Goal: Task Accomplishment & Management: Use online tool/utility

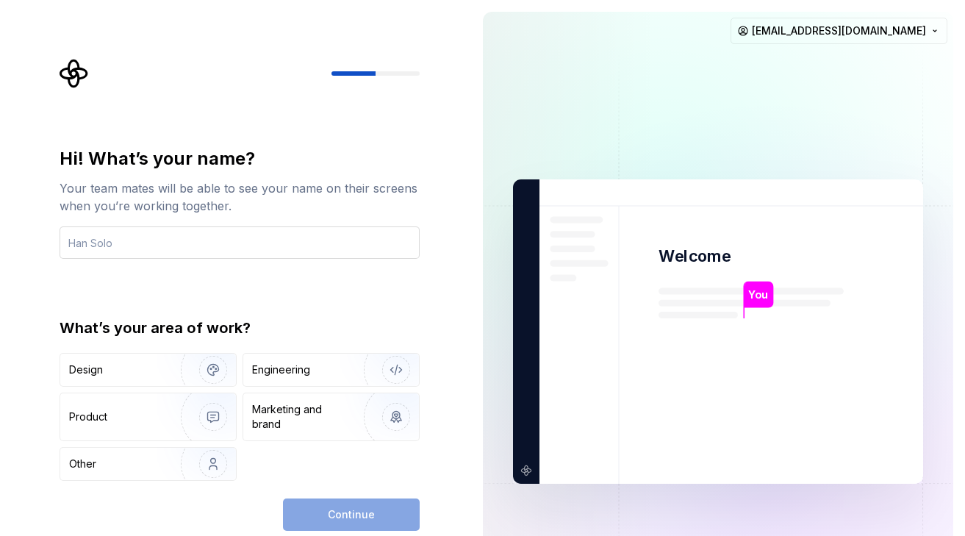
click at [250, 240] on input "text" at bounding box center [240, 242] width 360 height 32
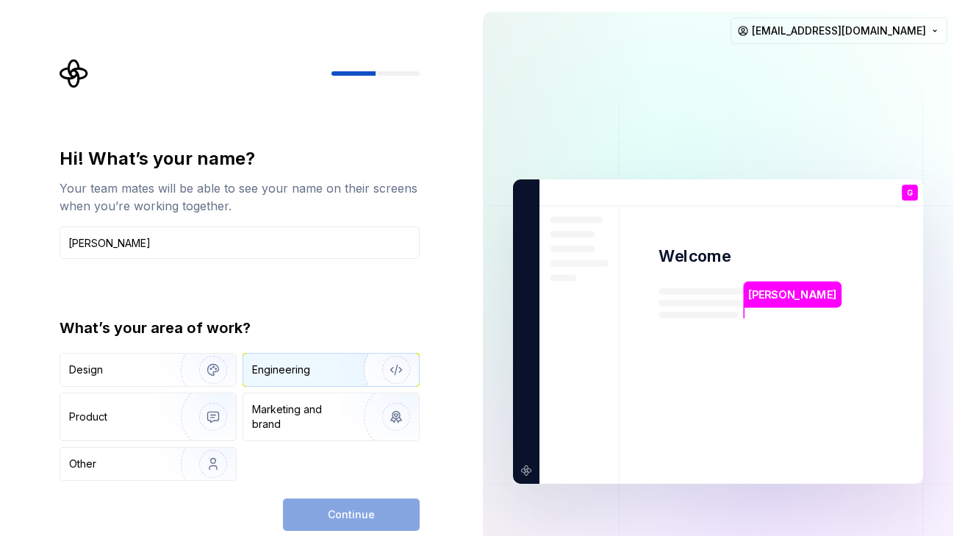
type input "Giap Dang"
click at [301, 368] on div "Engineering" at bounding box center [281, 369] width 58 height 15
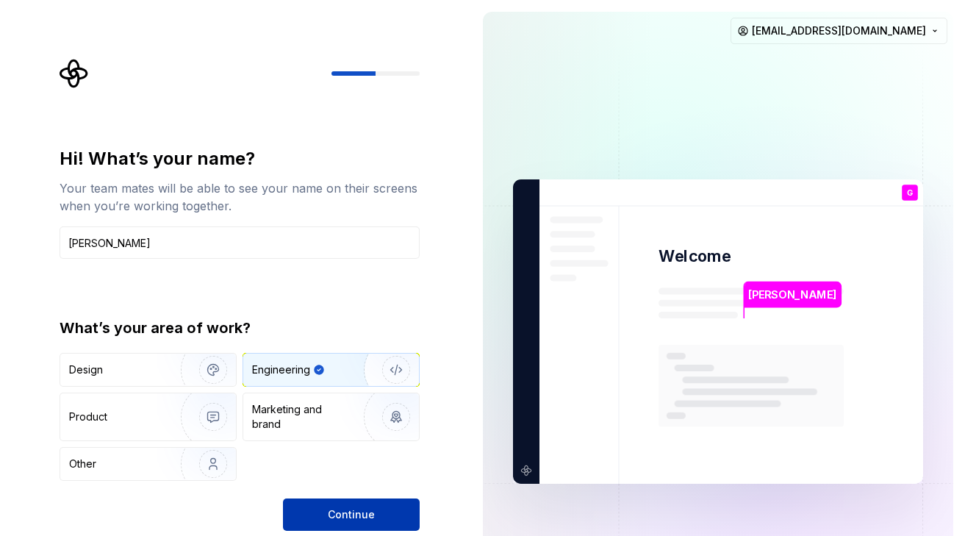
click at [353, 505] on button "Continue" at bounding box center [351, 514] width 137 height 32
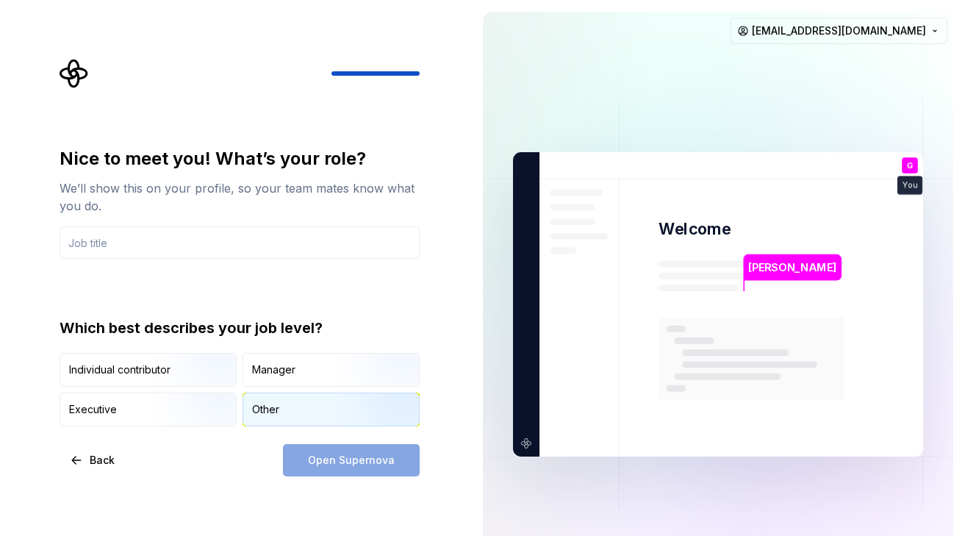
drag, startPoint x: 298, startPoint y: 420, endPoint x: 306, endPoint y: 418, distance: 8.2
click at [298, 419] on div "Other" at bounding box center [331, 409] width 176 height 32
click at [173, 374] on img "button" at bounding box center [201, 388] width 94 height 98
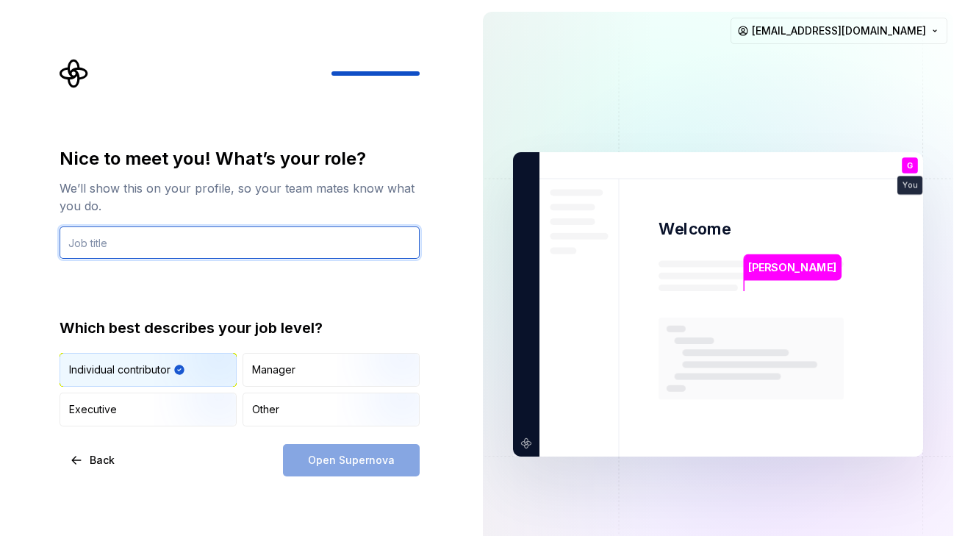
click at [172, 237] on input "text" at bounding box center [240, 242] width 360 height 32
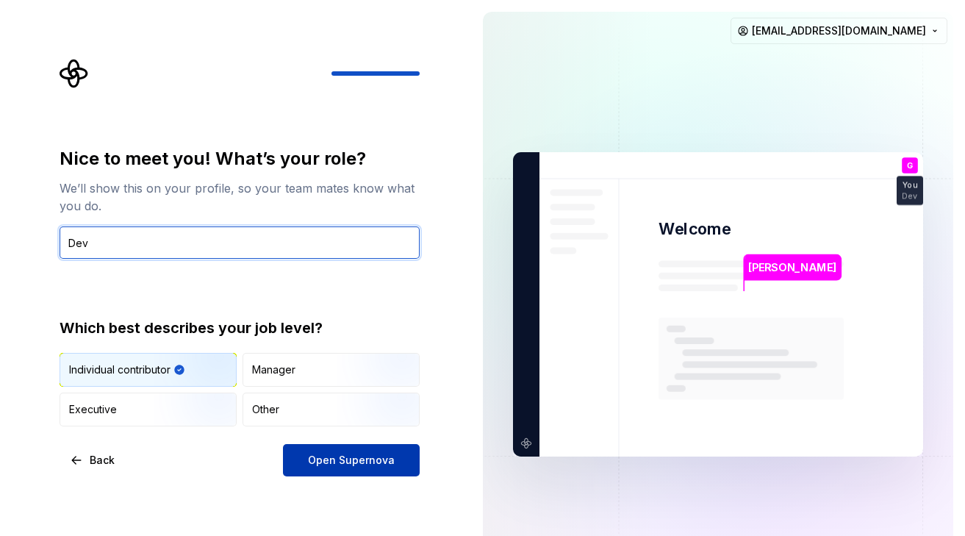
type input "Dev"
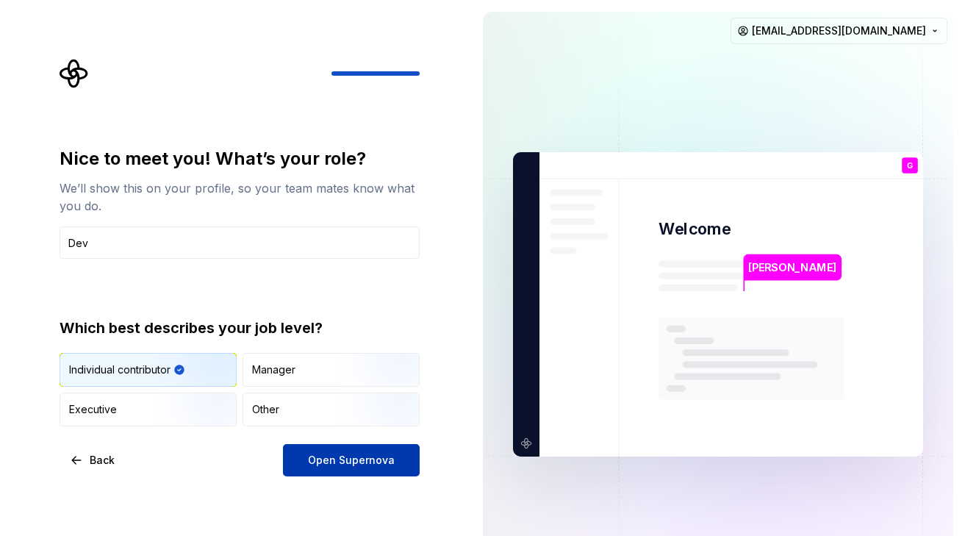
click at [362, 465] on span "Open Supernova" at bounding box center [351, 460] width 87 height 15
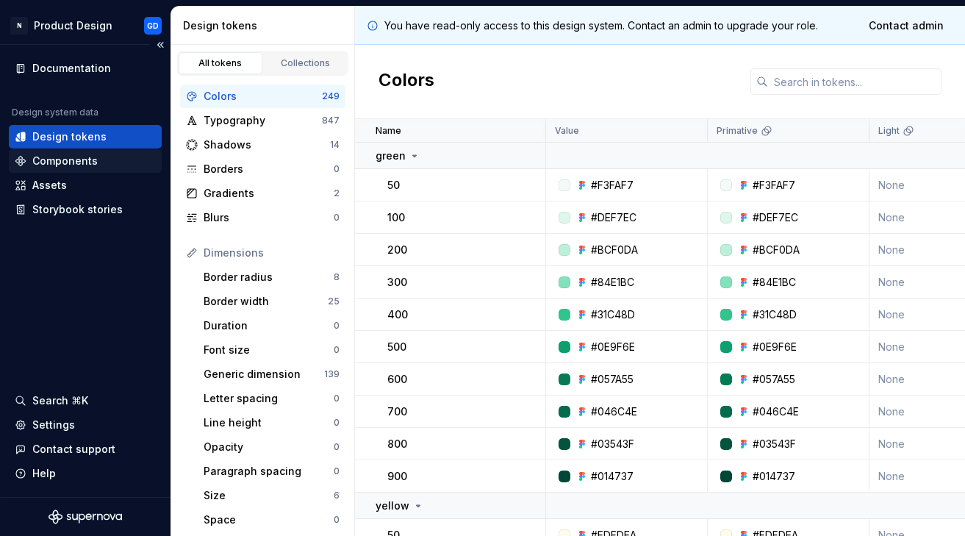
click at [85, 160] on div "Components" at bounding box center [64, 161] width 65 height 15
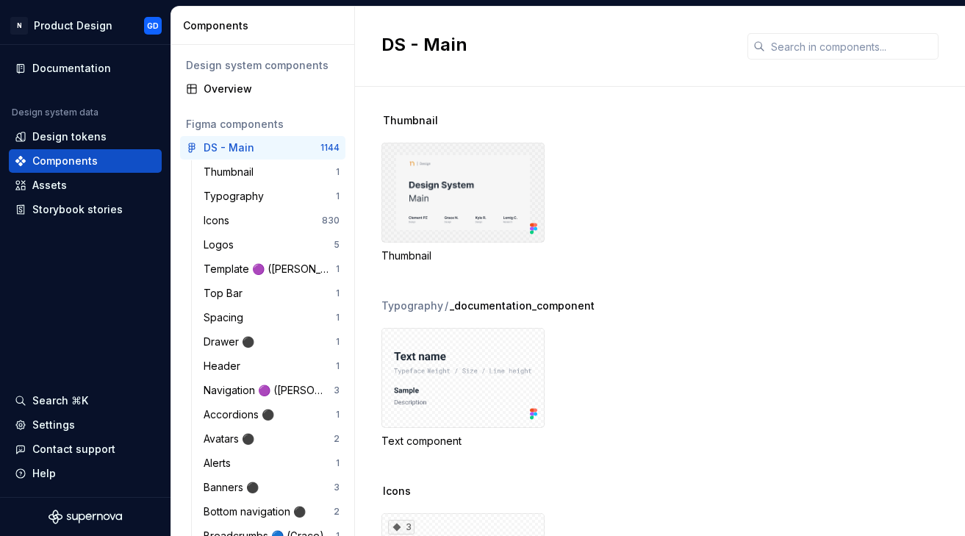
click at [437, 183] on div at bounding box center [462, 193] width 163 height 100
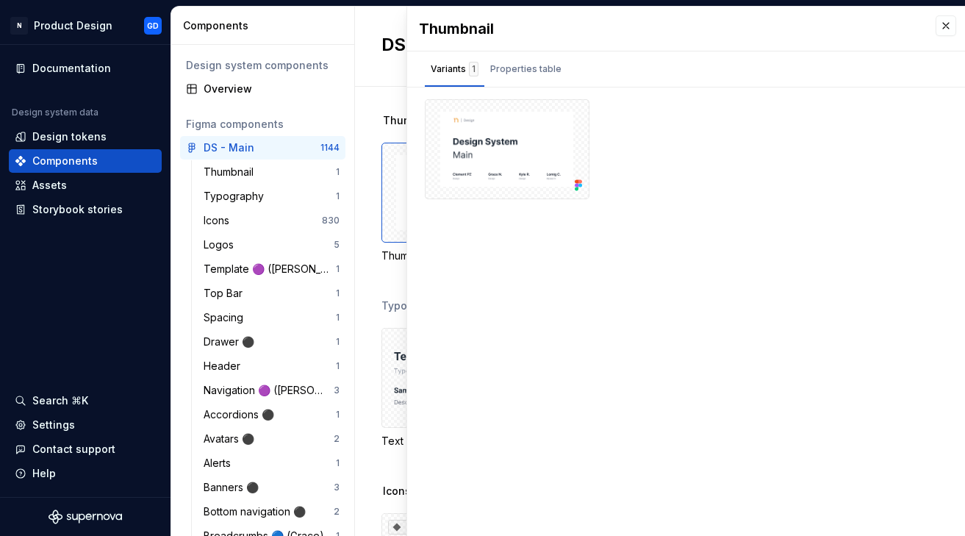
click at [369, 32] on div "DS - Main" at bounding box center [660, 47] width 610 height 80
click at [79, 208] on div "Storybook stories" at bounding box center [77, 209] width 90 height 15
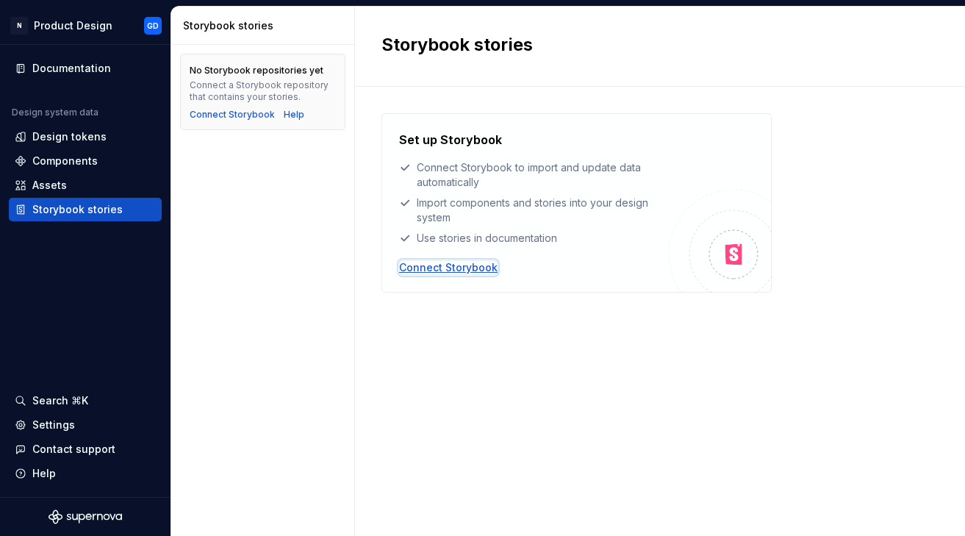
click at [428, 262] on div "Connect Storybook" at bounding box center [448, 267] width 98 height 15
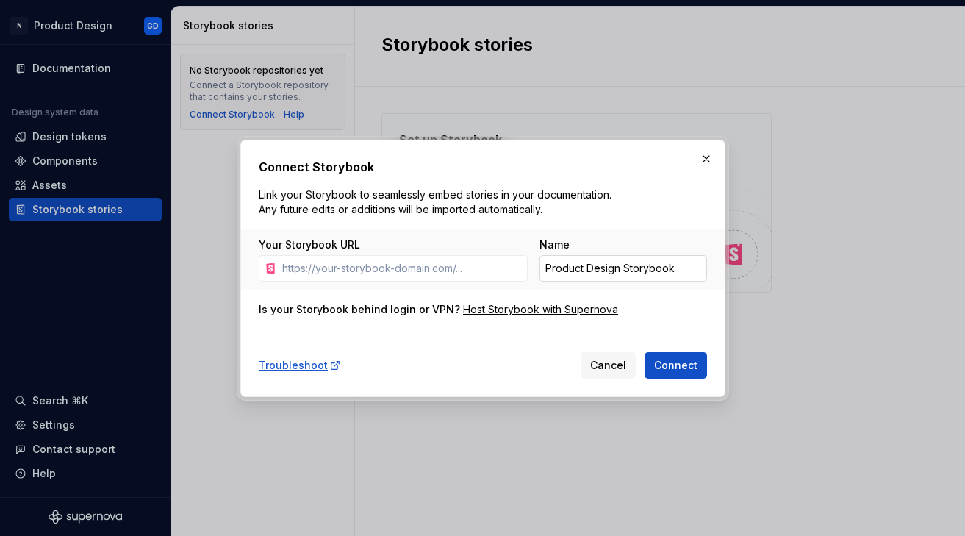
click at [607, 267] on input "Product Design Storybook" at bounding box center [623, 268] width 168 height 26
click at [708, 158] on button "button" at bounding box center [706, 158] width 21 height 21
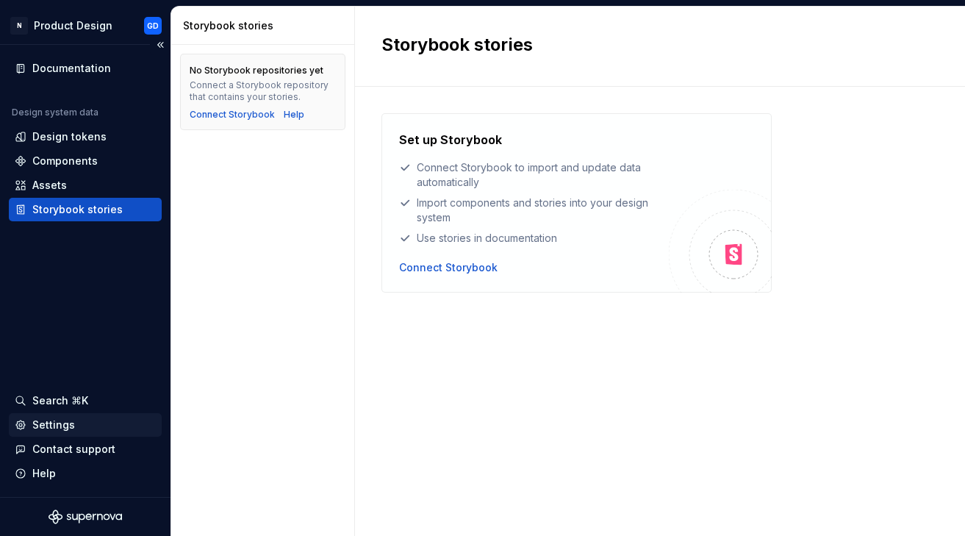
click at [70, 420] on div "Settings" at bounding box center [53, 424] width 43 height 15
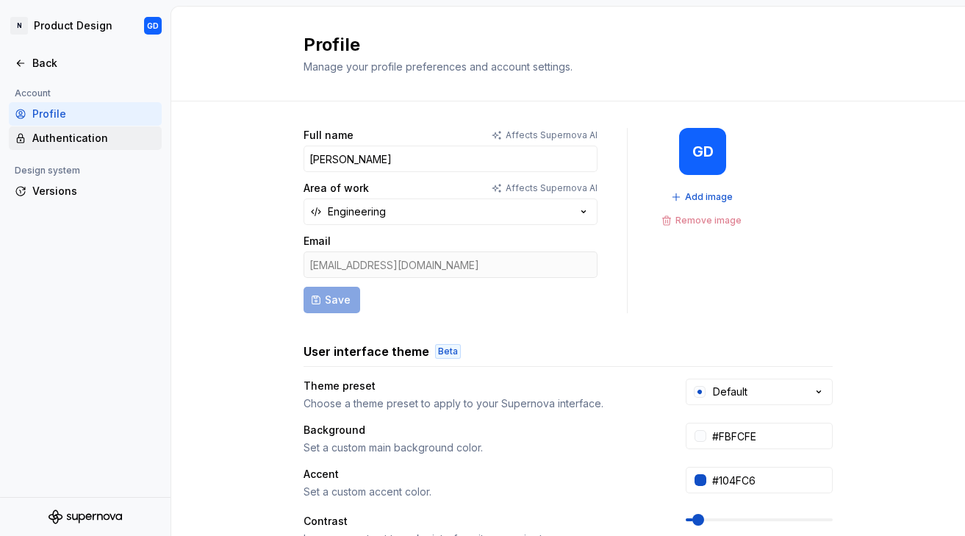
click at [93, 143] on div "Authentication" at bounding box center [93, 138] width 123 height 15
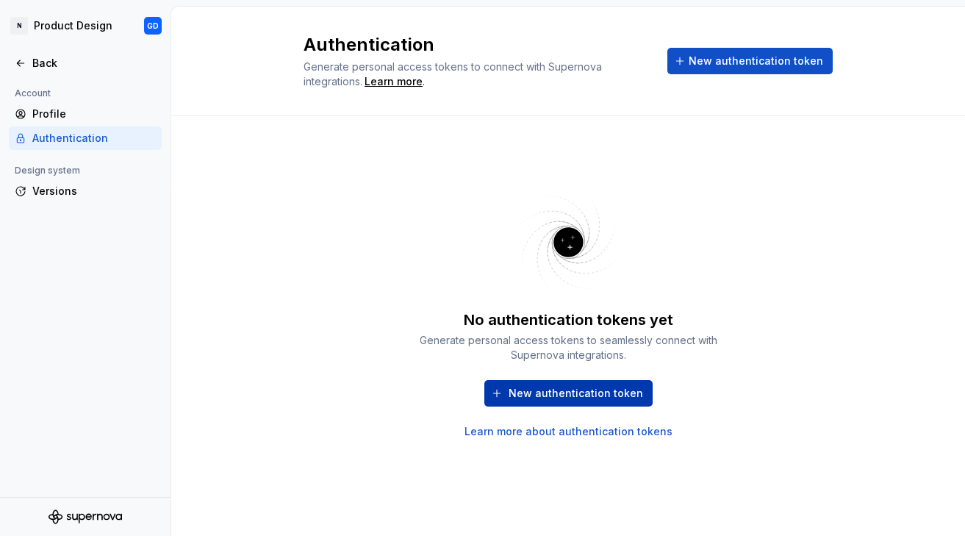
click at [583, 390] on span "New authentication token" at bounding box center [576, 393] width 134 height 15
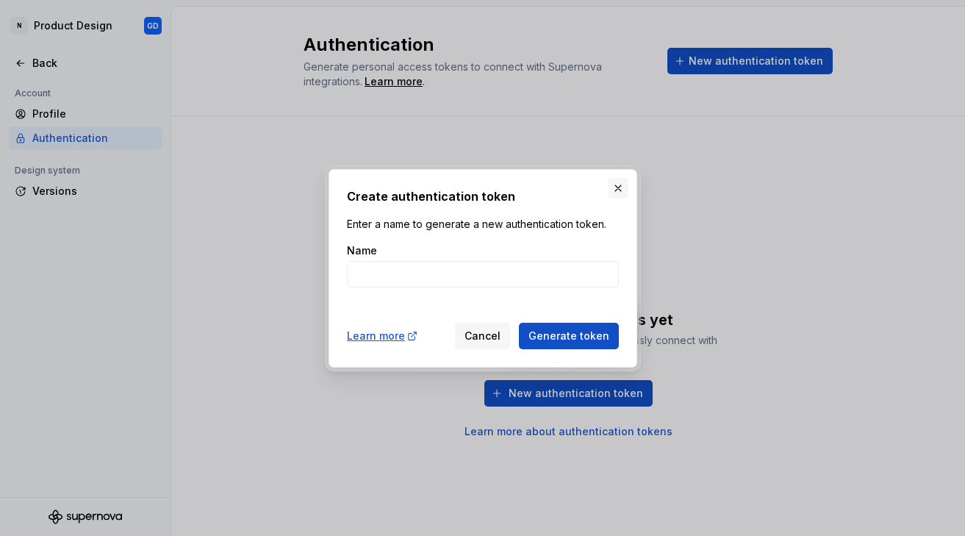
click at [617, 189] on button "button" at bounding box center [618, 188] width 21 height 21
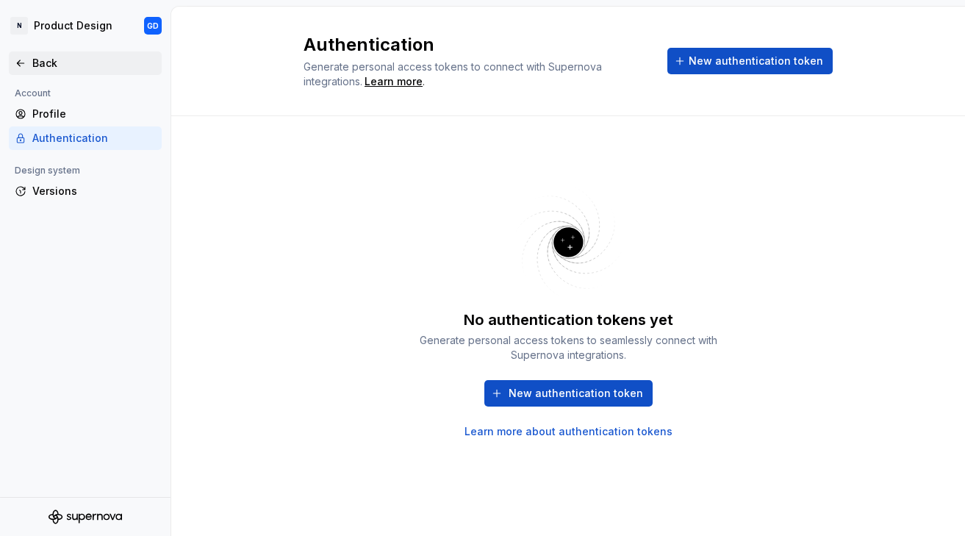
click at [47, 65] on div "Back" at bounding box center [93, 63] width 123 height 15
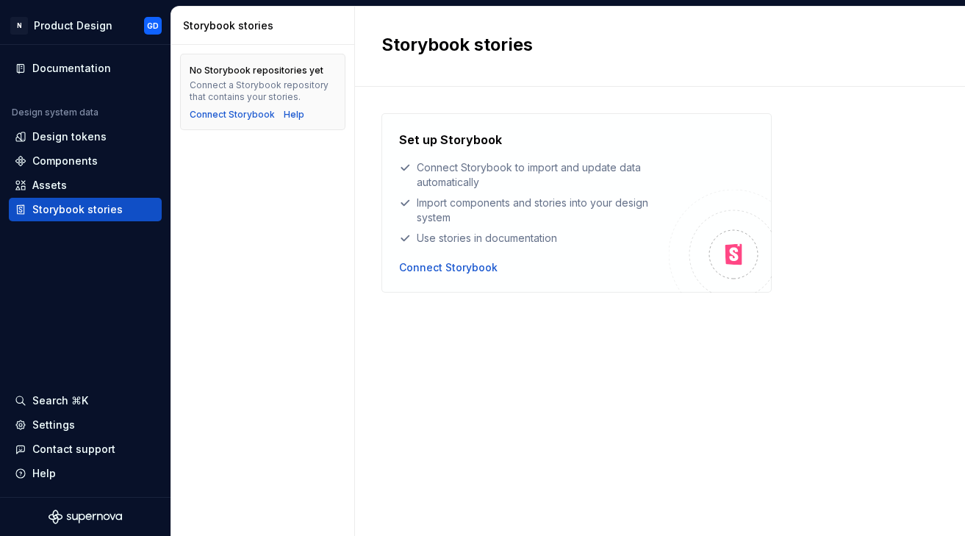
click at [274, 313] on div "No Storybook repositories yet Connect a Storybook repository that contains your…" at bounding box center [262, 290] width 183 height 491
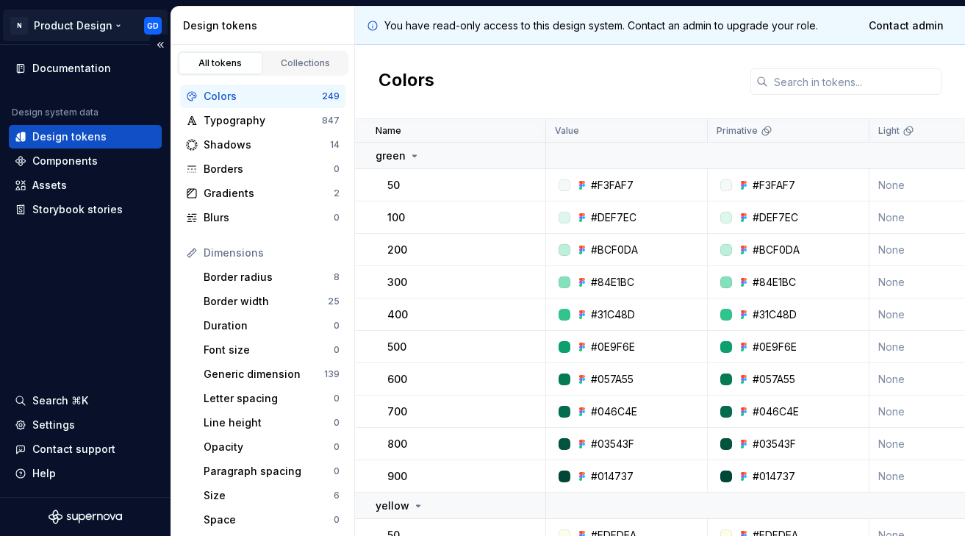
click at [76, 22] on html "N Product Design GD Documentation Design system data Design tokens Components A…" at bounding box center [482, 268] width 965 height 536
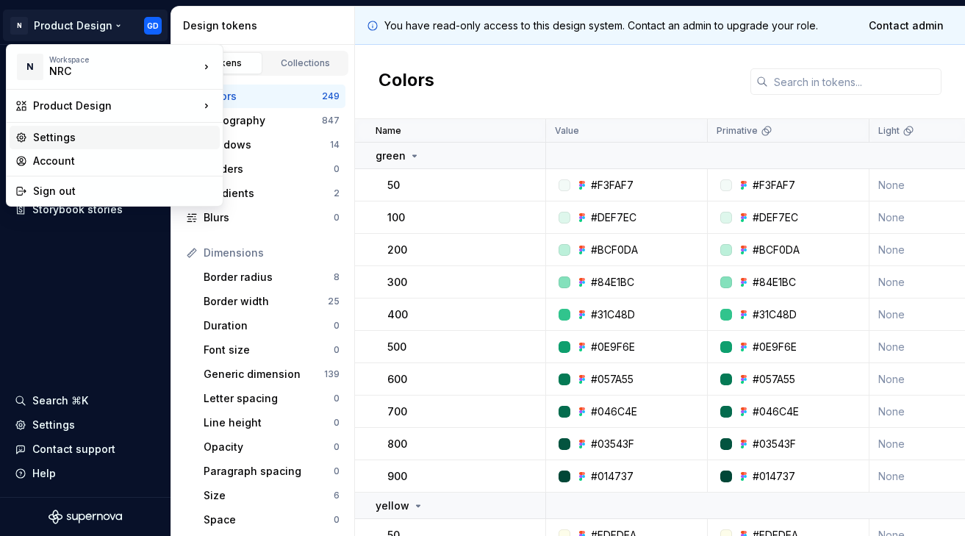
click at [121, 136] on div "Settings" at bounding box center [123, 137] width 181 height 15
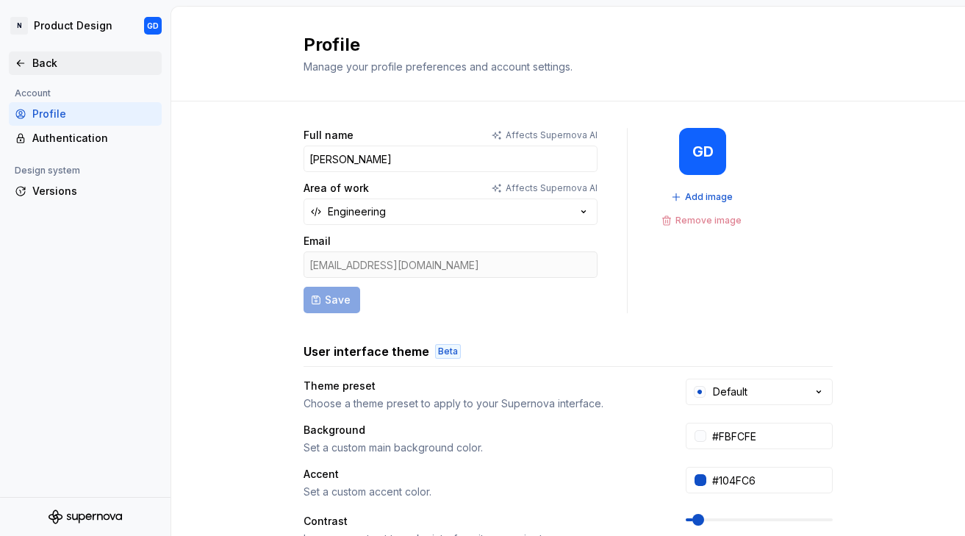
click at [50, 63] on div "Back" at bounding box center [93, 63] width 123 height 15
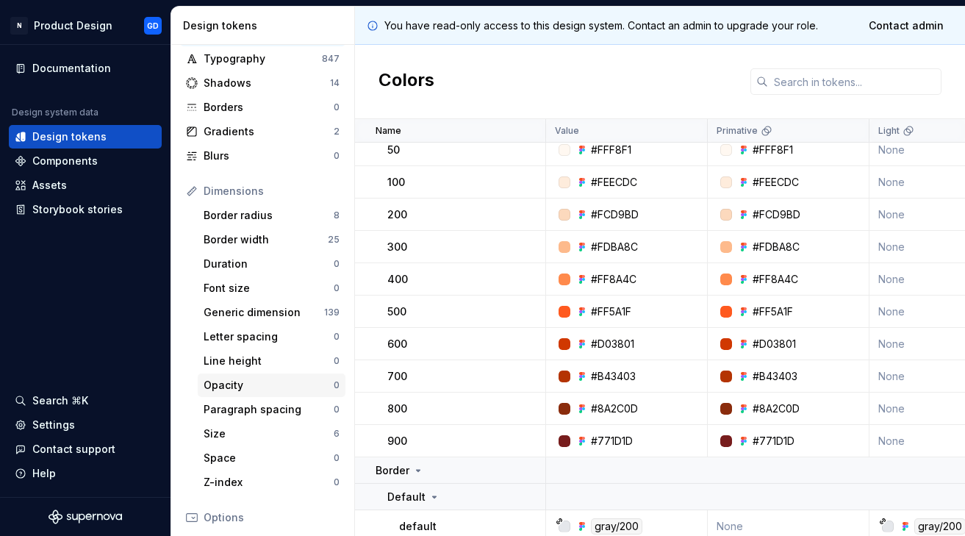
scroll to position [269, 0]
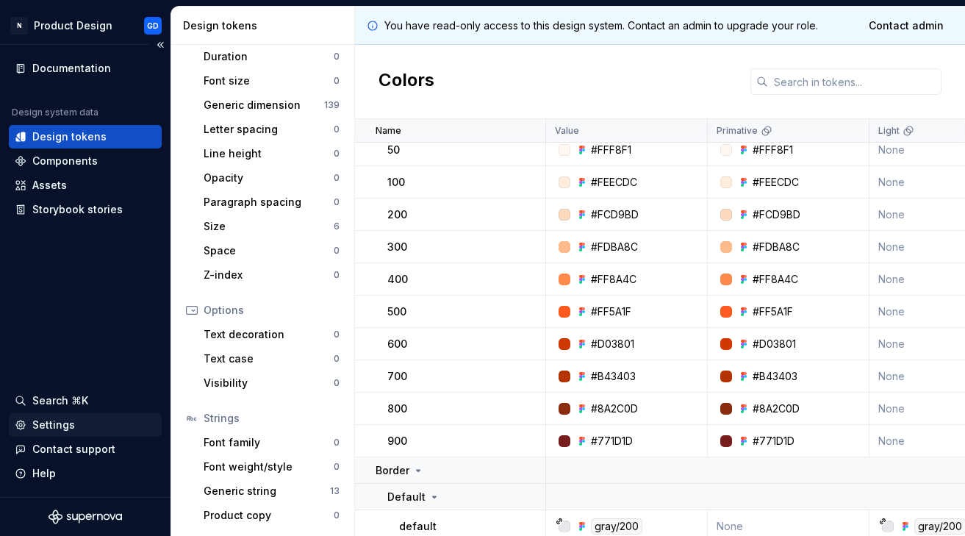
click at [98, 421] on div "Settings" at bounding box center [85, 424] width 141 height 15
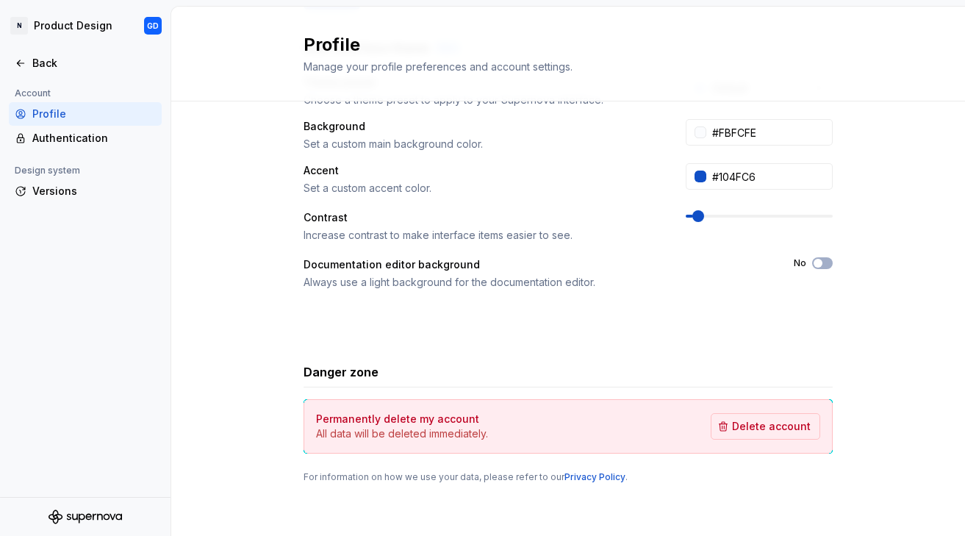
scroll to position [306, 0]
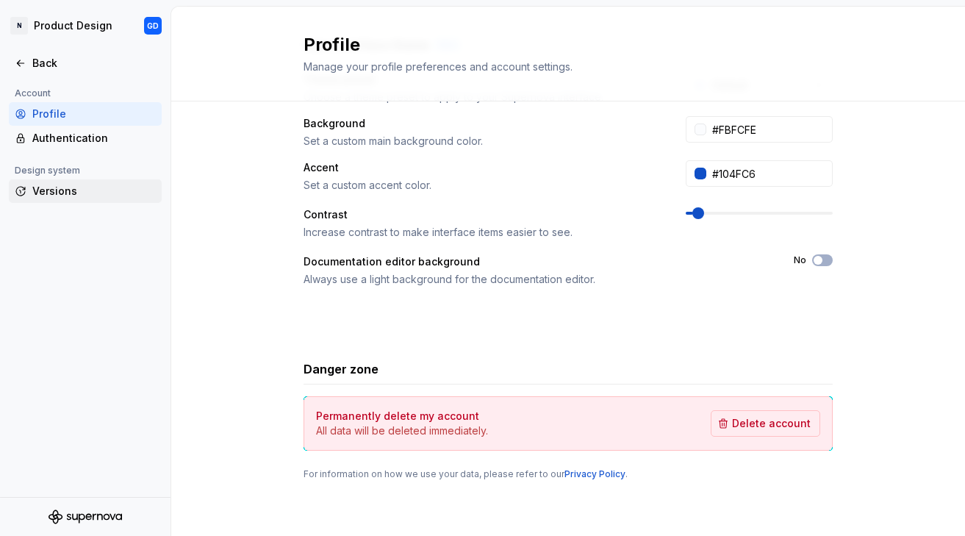
click at [120, 196] on div "Versions" at bounding box center [93, 191] width 123 height 15
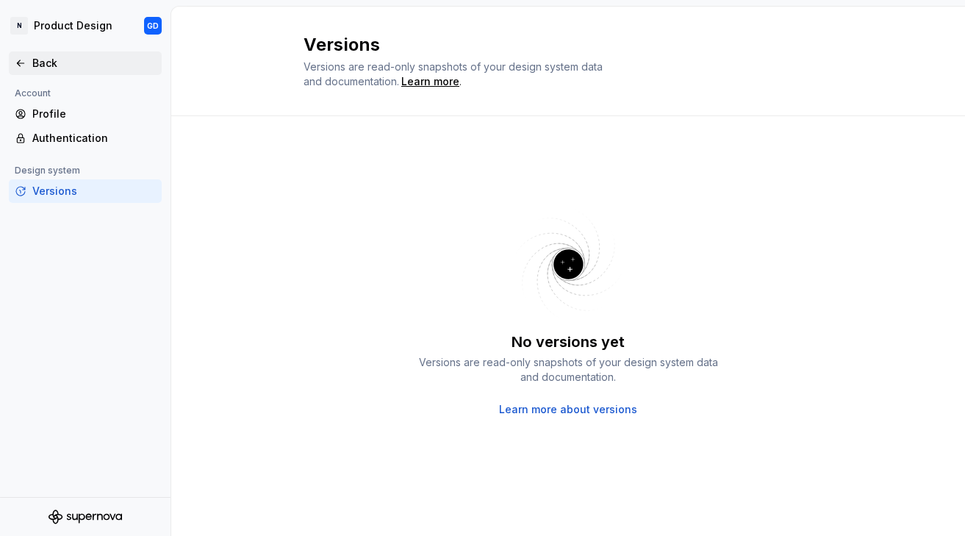
click at [56, 65] on div "Back" at bounding box center [93, 63] width 123 height 15
